Goal: Task Accomplishment & Management: Use online tool/utility

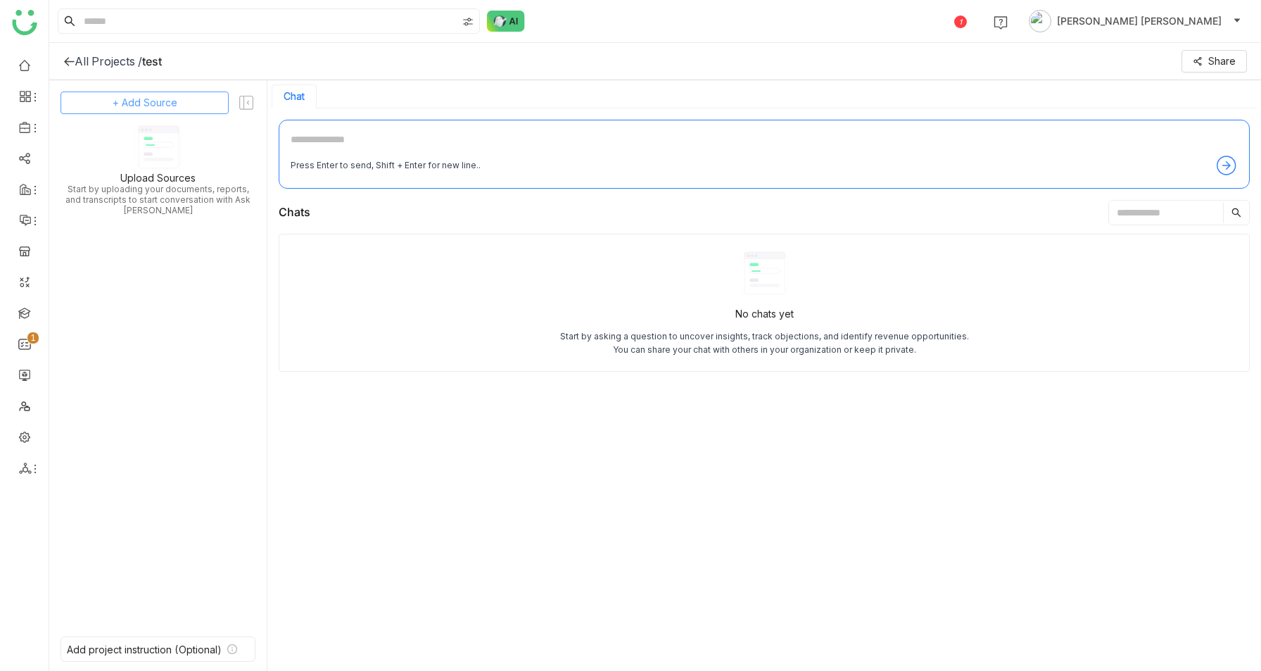
click at [191, 106] on button "+ Add Source" at bounding box center [145, 102] width 168 height 23
click at [174, 141] on span "GTM Buddy Content" at bounding box center [148, 140] width 81 height 13
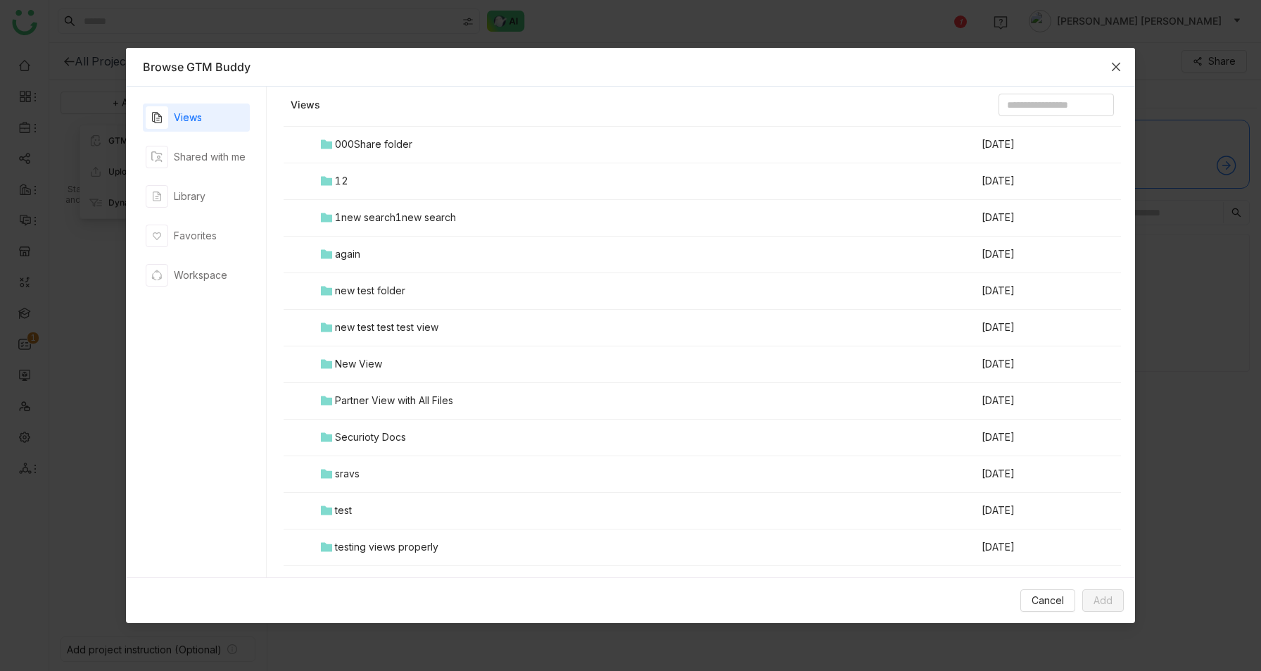
scroll to position [17, 0]
click at [184, 243] on div "Favorites" at bounding box center [195, 235] width 43 height 15
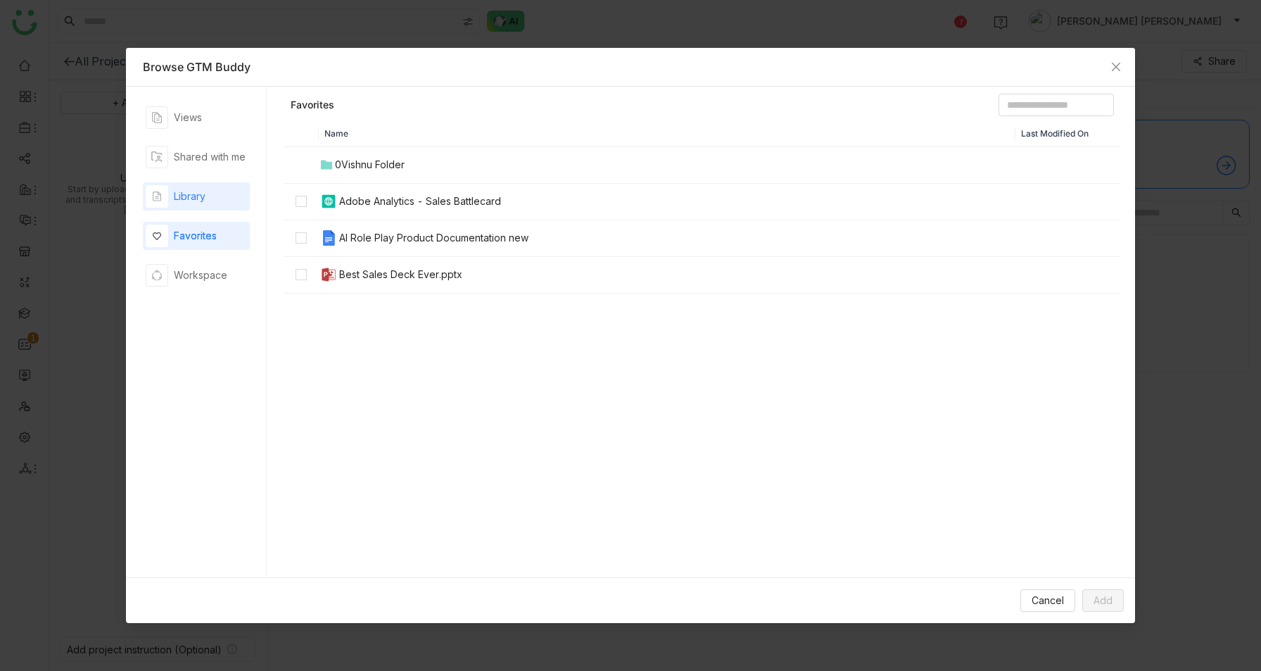
click at [191, 203] on div "Library" at bounding box center [190, 196] width 32 height 15
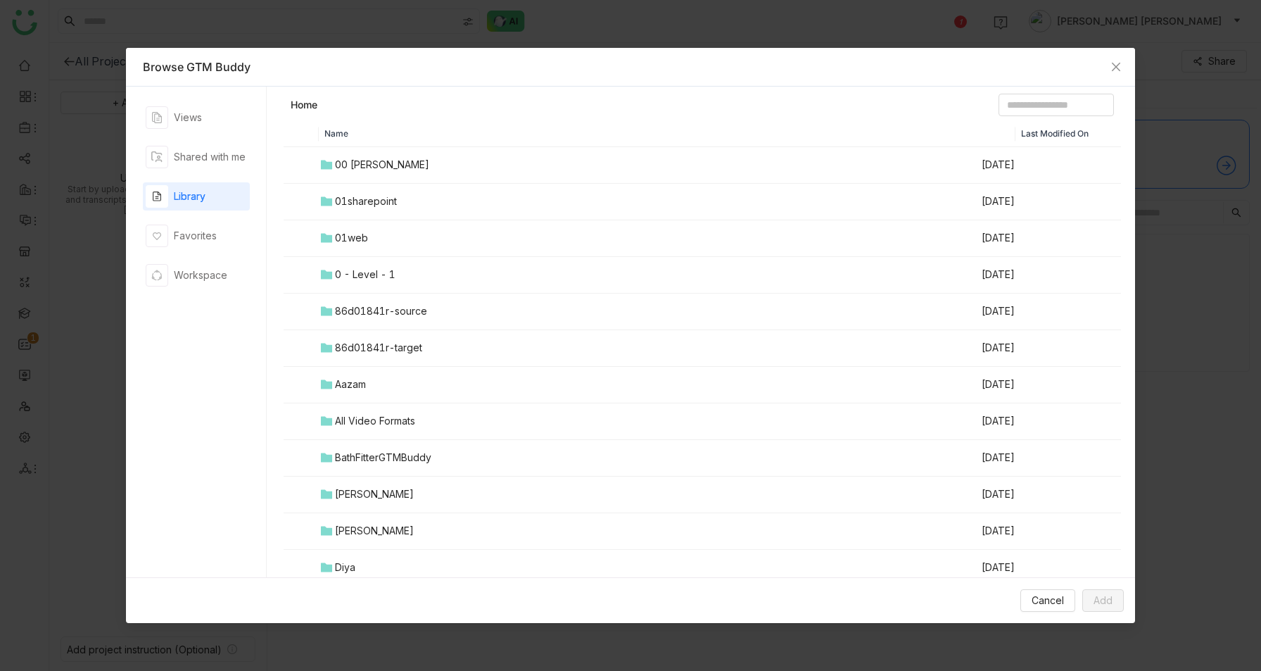
click at [381, 169] on div "00 [PERSON_NAME]" at bounding box center [382, 164] width 94 height 15
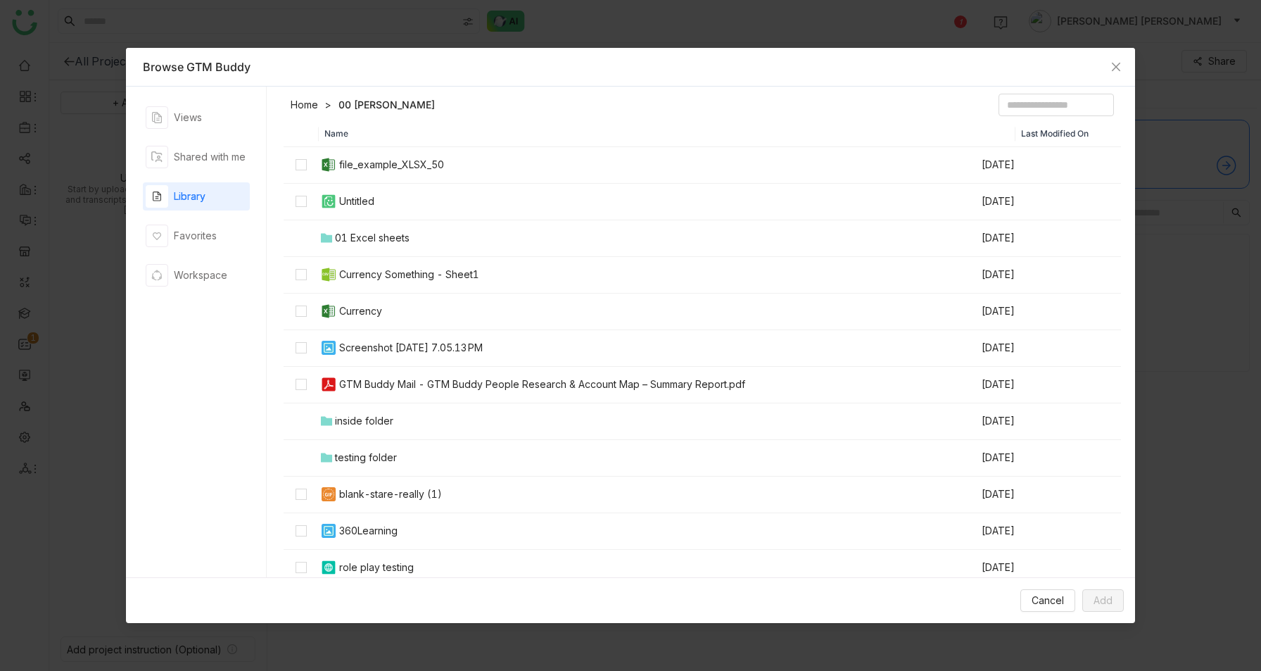
click at [381, 169] on div "file_example_XLSX_50" at bounding box center [391, 164] width 105 height 15
click at [475, 113] on header "Home 00 [PERSON_NAME]" at bounding box center [702, 108] width 837 height 28
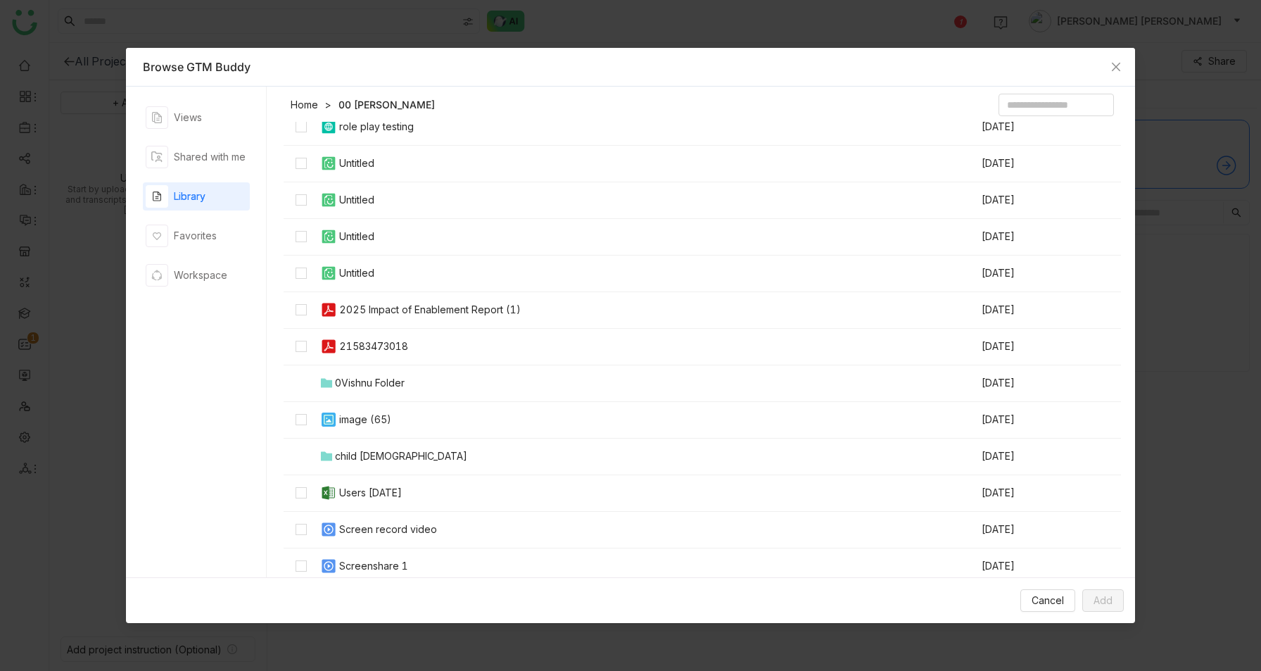
scroll to position [0, 0]
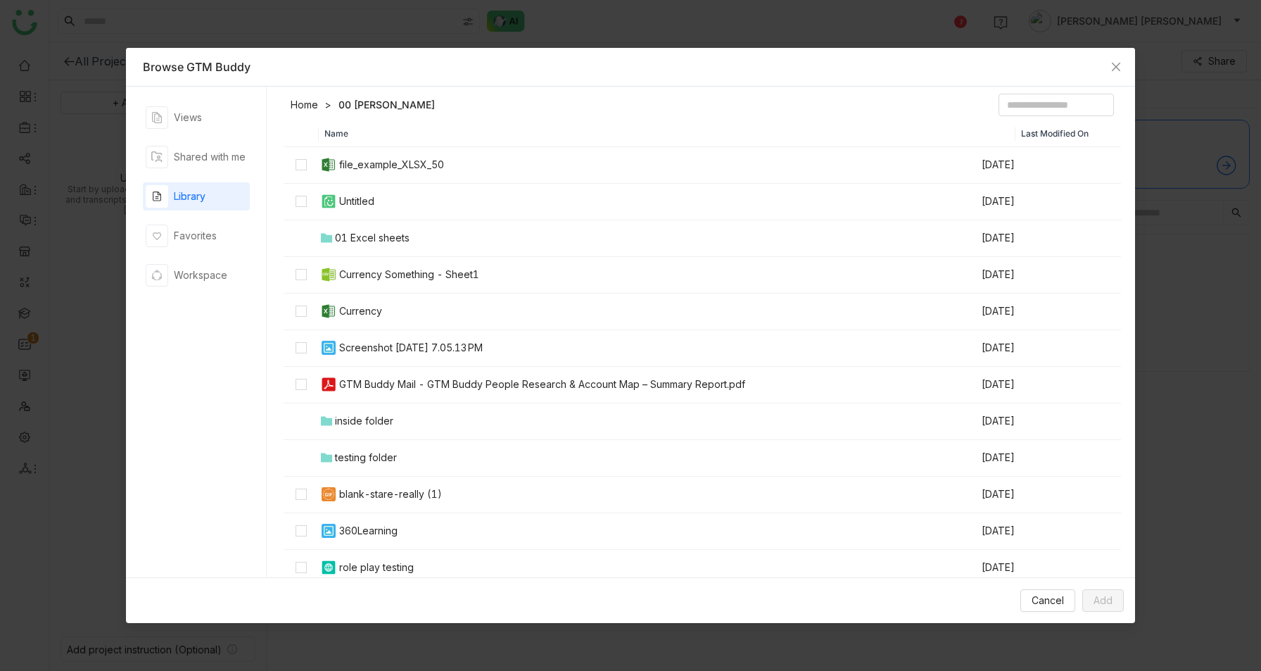
click at [303, 105] on link "Home" at bounding box center [304, 105] width 27 height 14
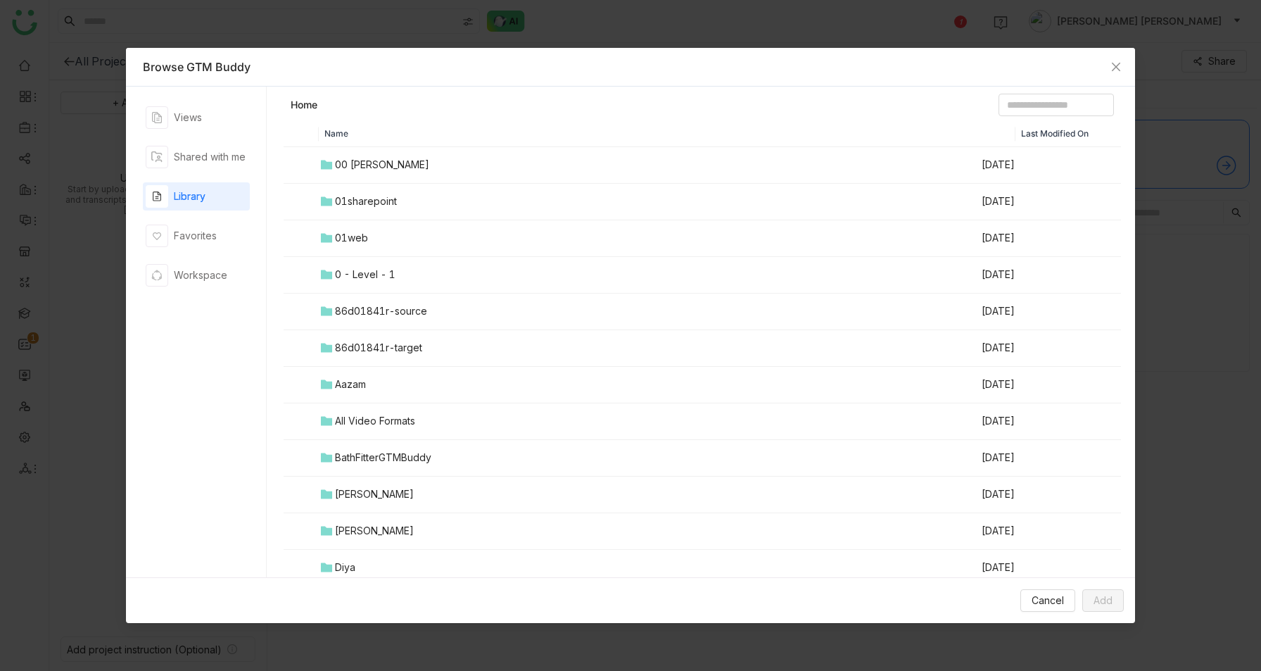
click at [369, 166] on div "00 [PERSON_NAME]" at bounding box center [382, 164] width 94 height 15
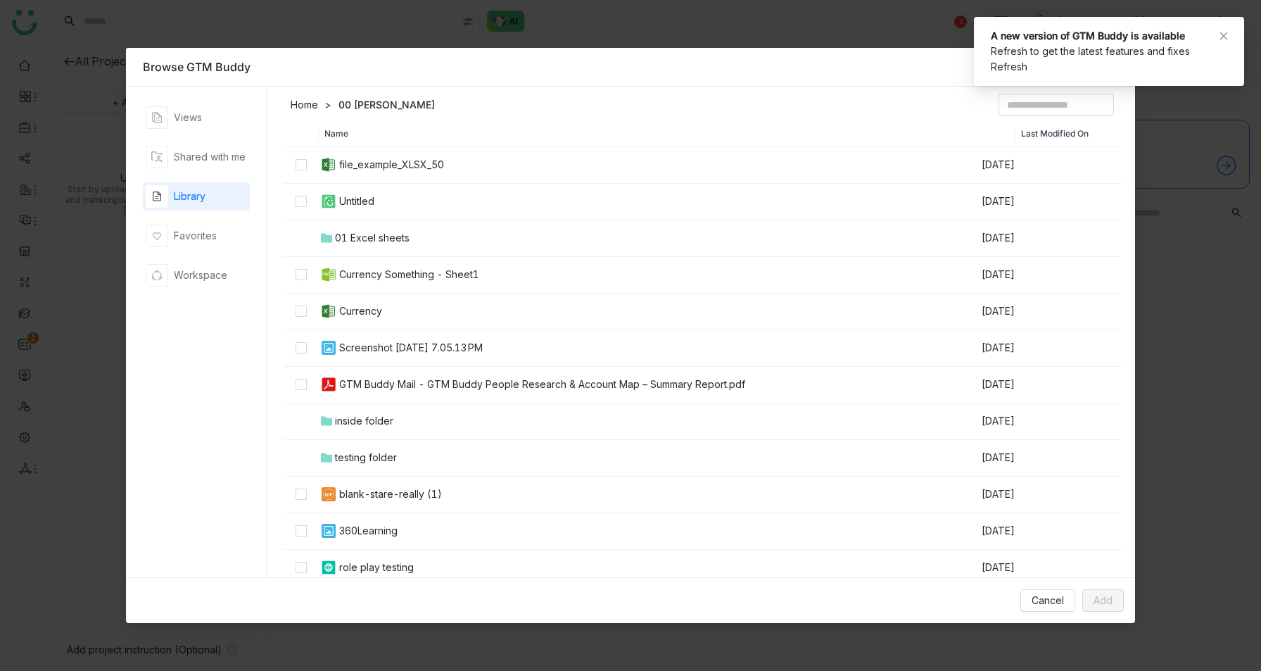
click at [1008, 66] on button "Refresh" at bounding box center [1009, 66] width 37 height 15
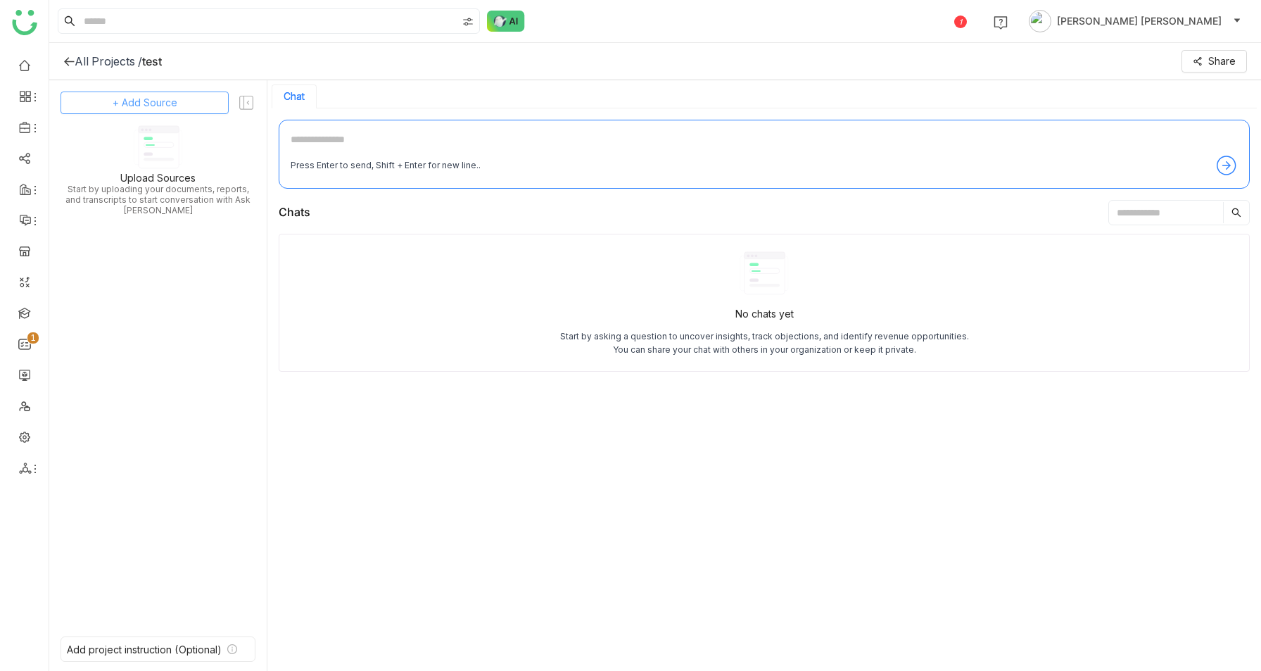
click at [162, 108] on span "+ Add Source" at bounding box center [145, 102] width 65 height 15
click at [163, 137] on span "GTM Buddy Content" at bounding box center [155, 140] width 81 height 13
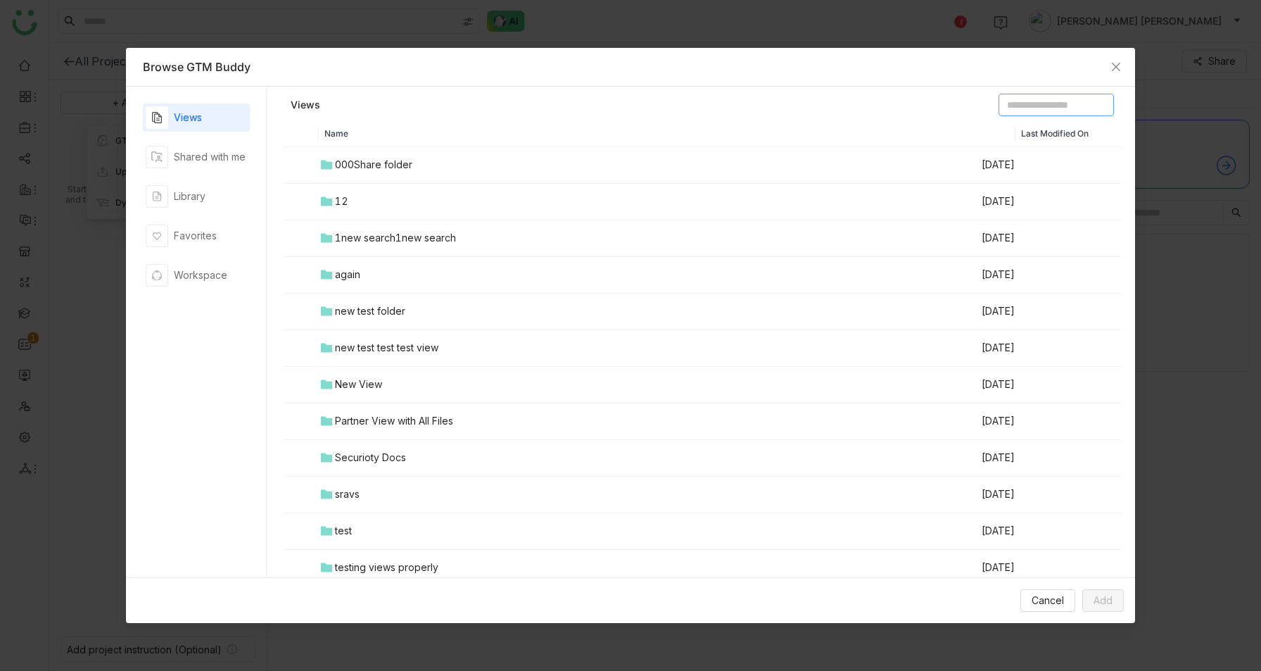
click at [1030, 110] on input at bounding box center [1055, 105] width 115 height 23
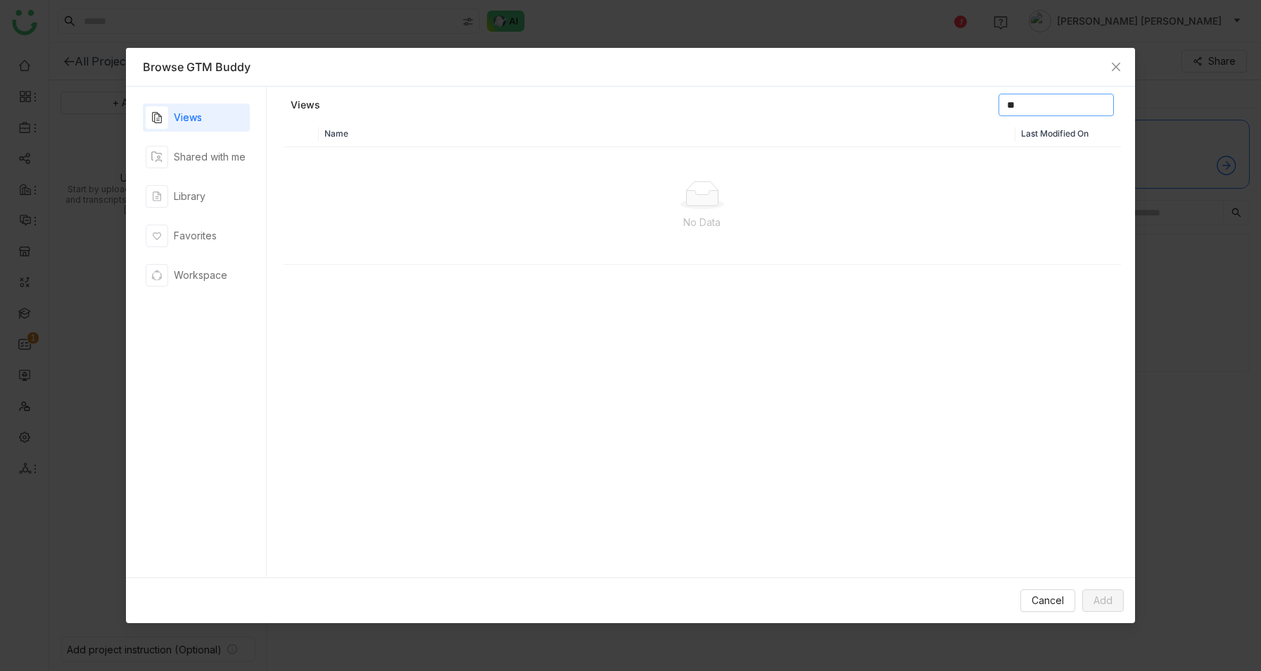
type input "*"
type input "***"
click at [1127, 65] on span "Close" at bounding box center [1116, 67] width 38 height 38
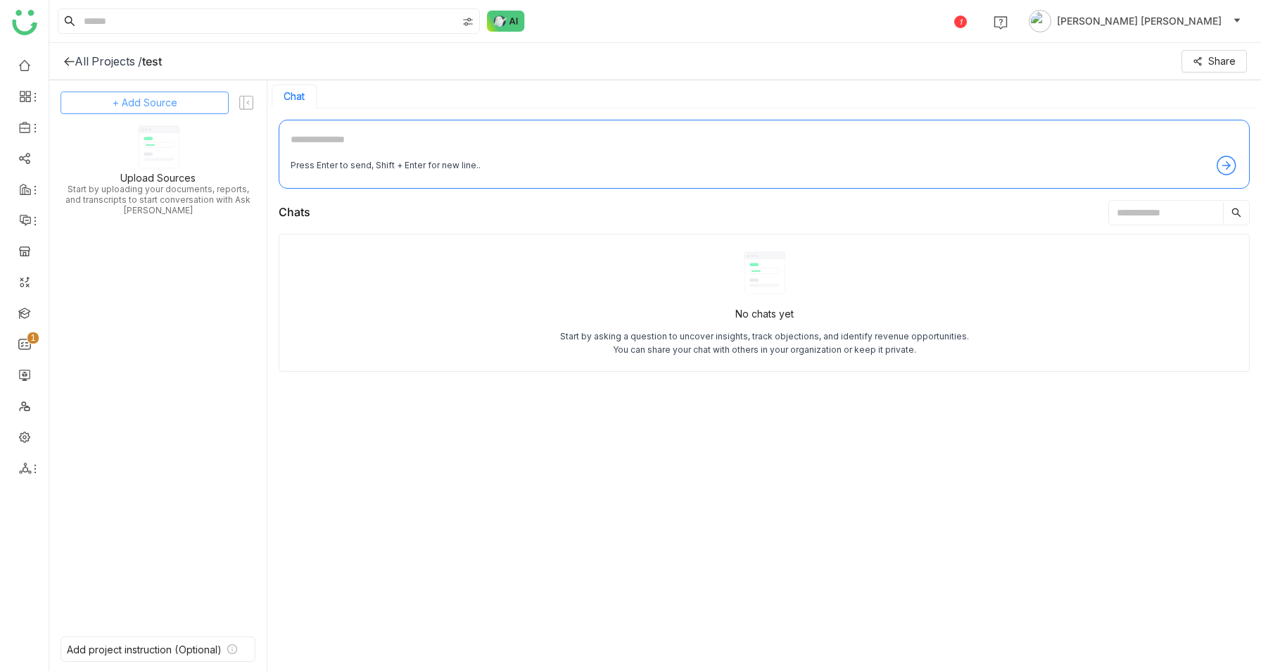
click at [117, 112] on button "+ Add Source" at bounding box center [145, 102] width 168 height 23
click at [172, 133] on div "GTM Buddy Content" at bounding box center [144, 140] width 129 height 31
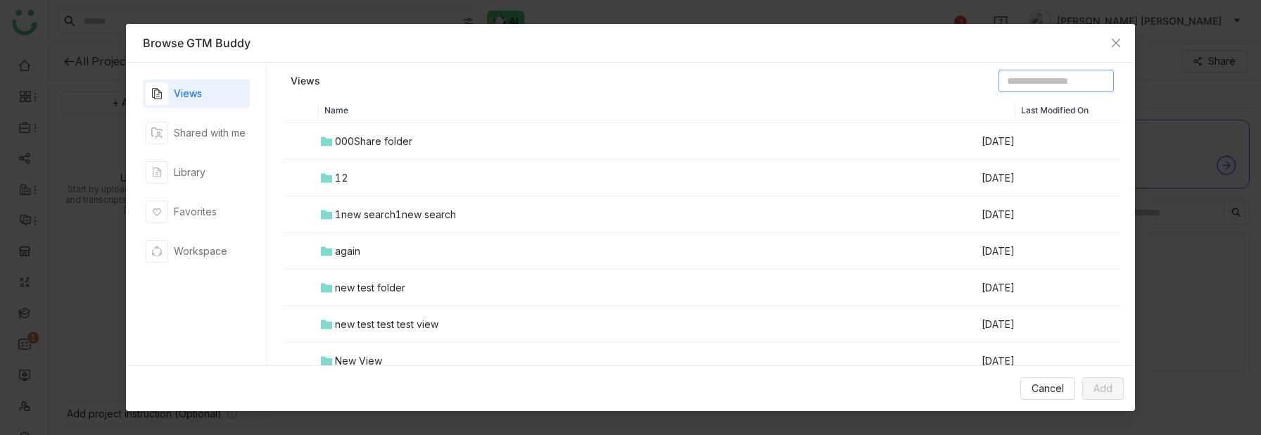
click at [1054, 91] on input at bounding box center [1055, 81] width 115 height 23
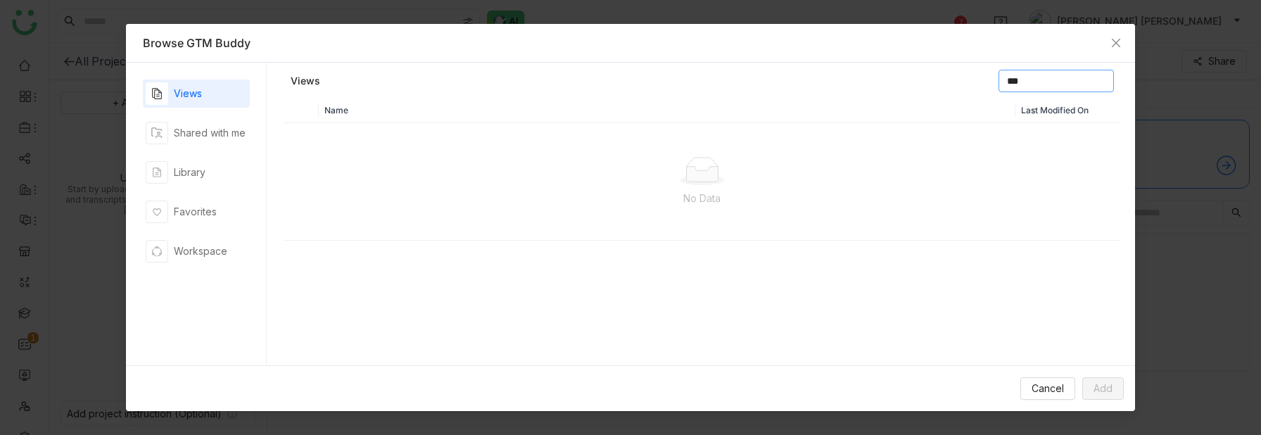
type input "***"
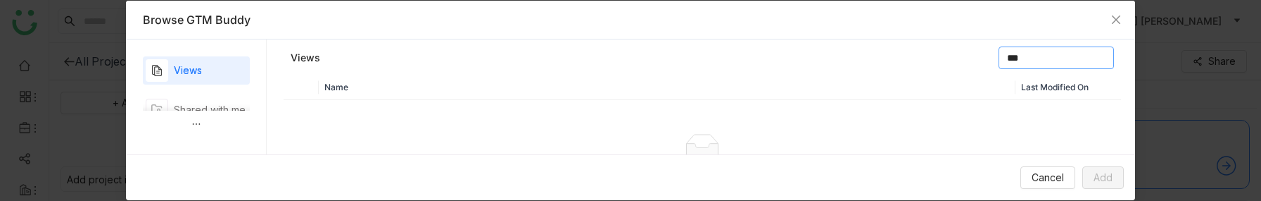
click at [1046, 61] on input "***" at bounding box center [1055, 57] width 115 height 23
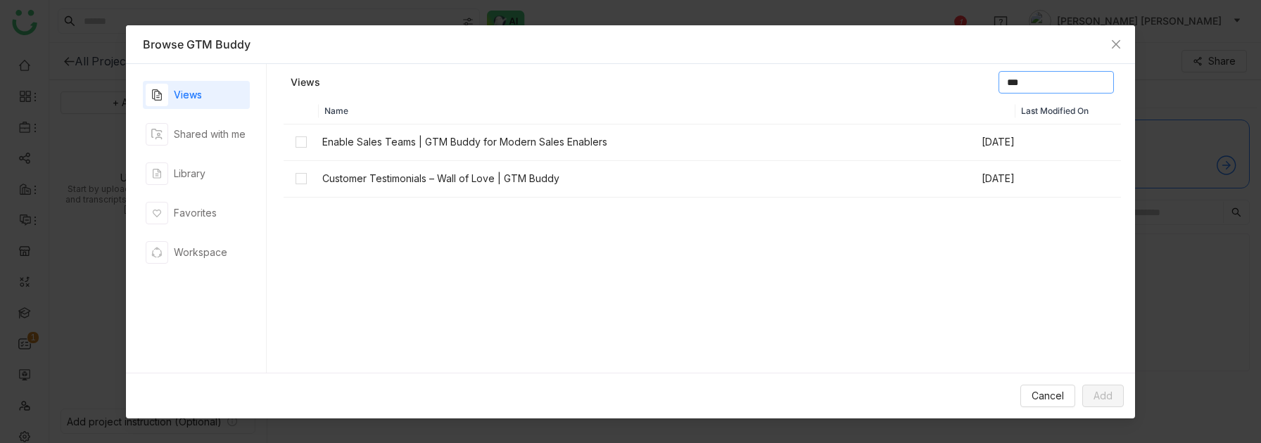
click at [1037, 87] on input "***" at bounding box center [1055, 82] width 115 height 23
type input "*"
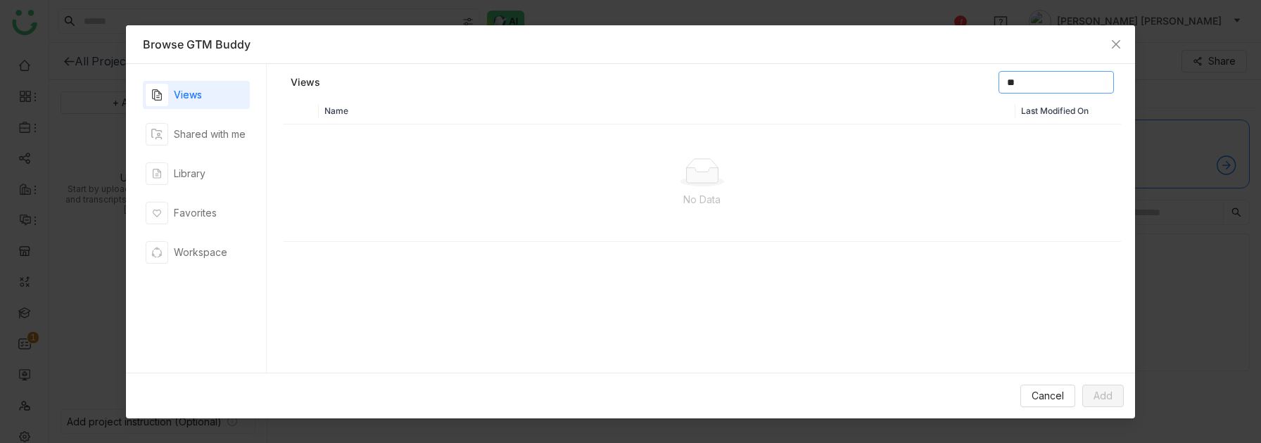
type input "*"
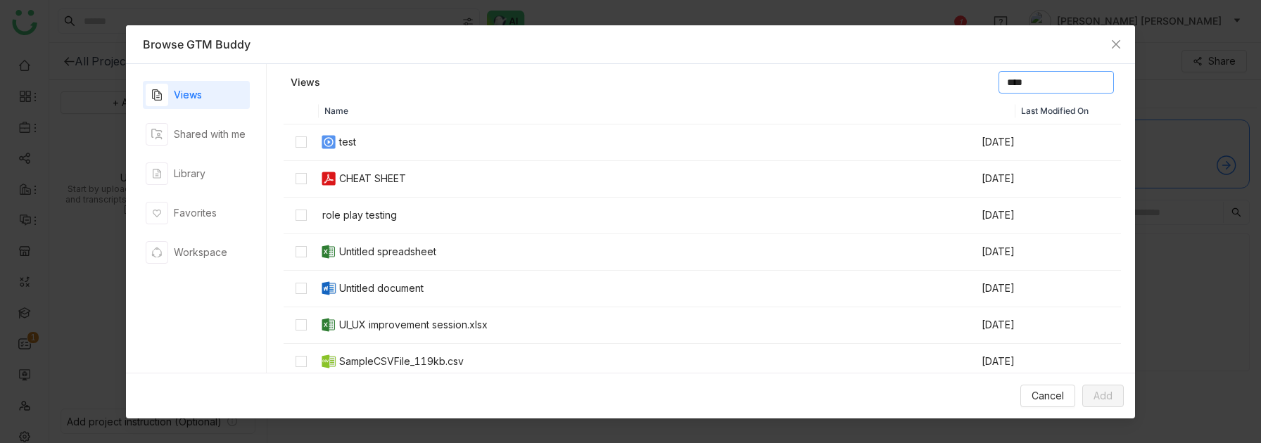
type input "****"
click at [214, 94] on div "Views" at bounding box center [196, 95] width 107 height 28
click at [1006, 73] on input "****" at bounding box center [1055, 82] width 115 height 23
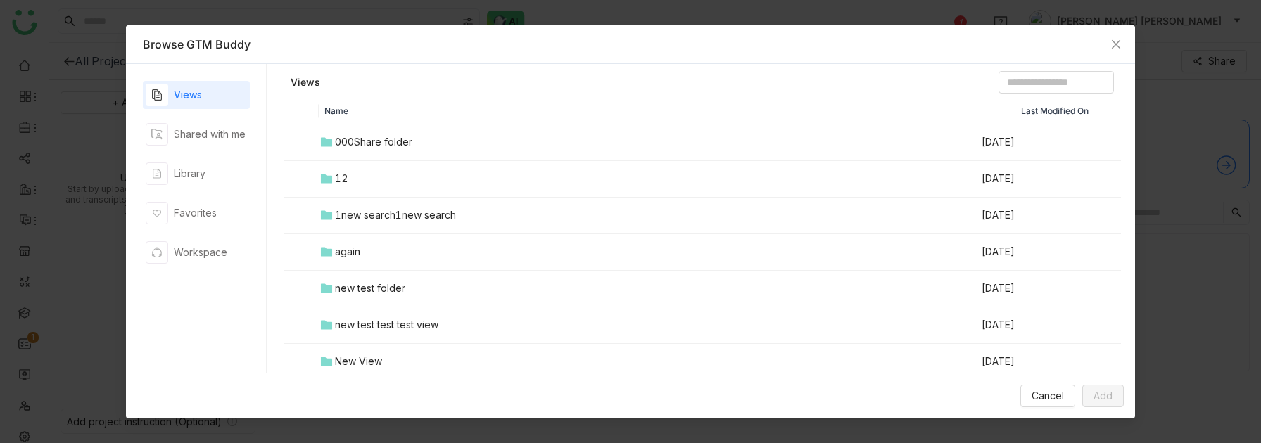
click at [349, 224] on td "1new search1new search" at bounding box center [649, 216] width 661 height 37
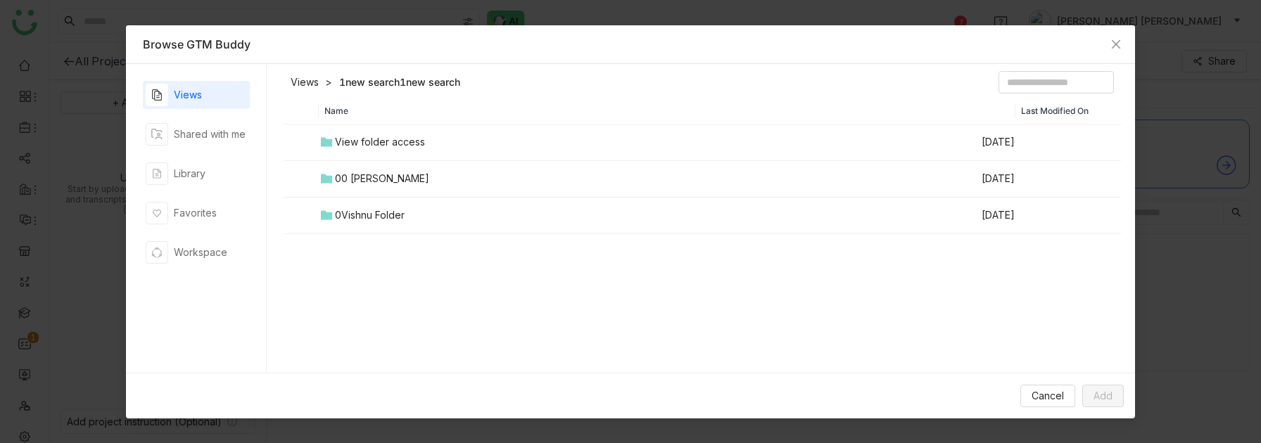
click at [358, 188] on td "00 [PERSON_NAME]" at bounding box center [649, 179] width 661 height 37
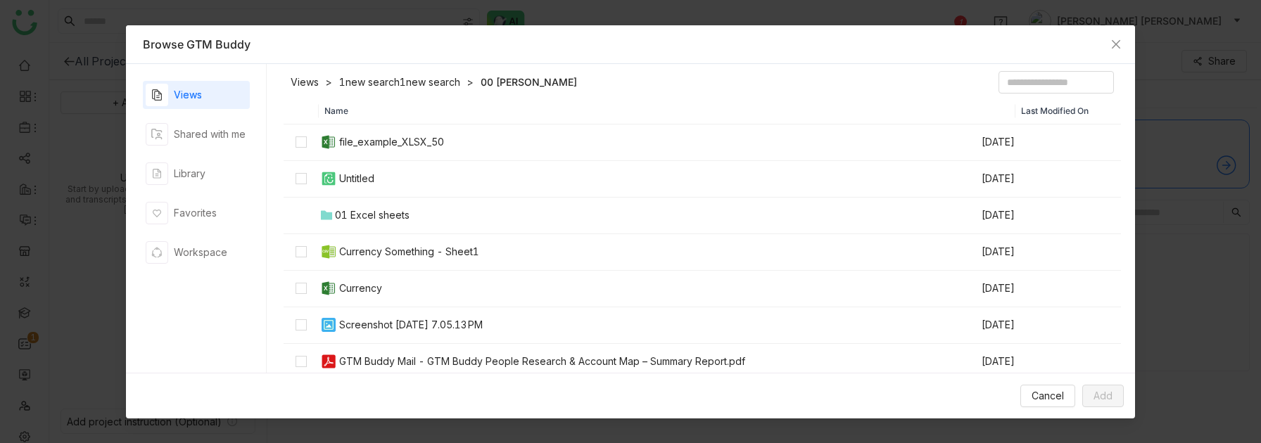
click at [350, 213] on div "01 Excel sheets" at bounding box center [372, 215] width 75 height 15
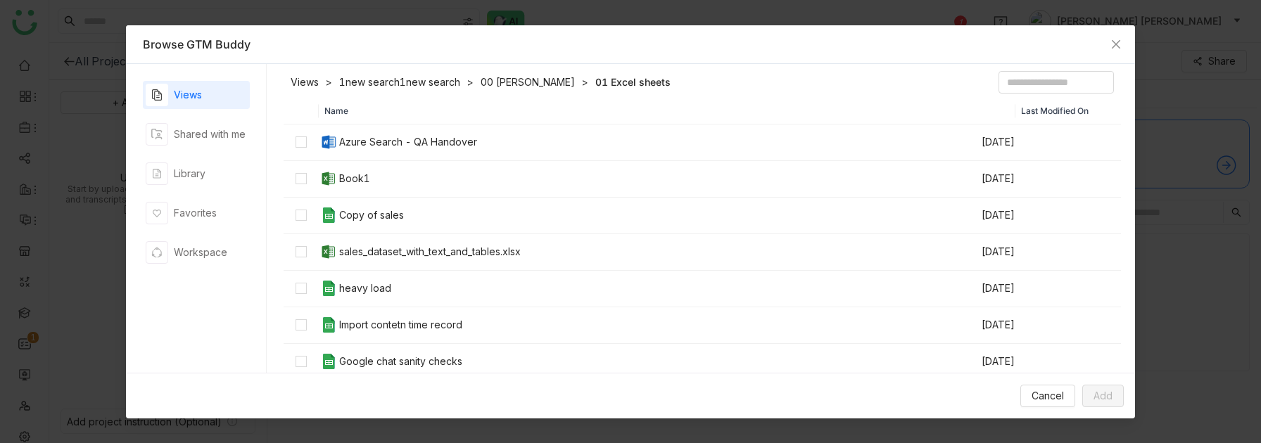
scroll to position [1, 0]
